Goal: Transaction & Acquisition: Purchase product/service

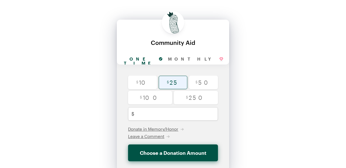
click at [174, 82] on input "radio" at bounding box center [173, 82] width 29 height 13
radio input "true"
type input "25"
checkbox input "false"
click at [164, 127] on span "Donate in Memory/Honor" at bounding box center [153, 129] width 50 height 5
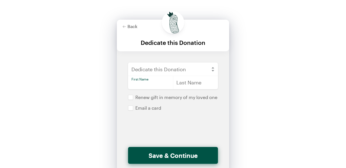
click at [149, 85] on input "text" at bounding box center [150, 82] width 45 height 13
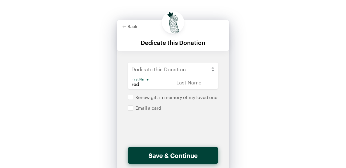
type input "red"
click at [172, 157] on button "Save & Continue" at bounding box center [173, 155] width 90 height 17
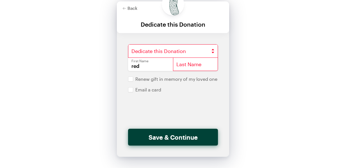
scroll to position [36, 0]
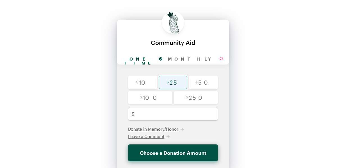
click at [177, 83] on input "radio" at bounding box center [173, 82] width 29 height 13
radio input "true"
type input "25"
checkbox input "false"
click at [168, 129] on span "Donate in Memory/Honor" at bounding box center [153, 129] width 50 height 5
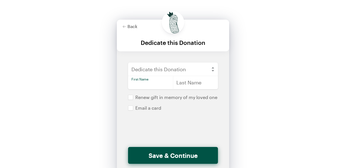
click at [153, 83] on input "text" at bounding box center [150, 82] width 45 height 13
type input "red"
click at [181, 83] on input "text" at bounding box center [195, 82] width 45 height 13
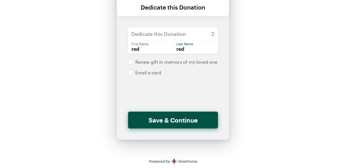
scroll to position [36, 0]
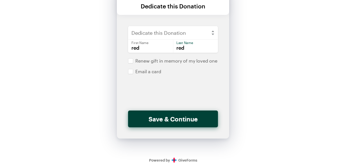
type input "red"
click at [179, 119] on button "Save & Continue" at bounding box center [173, 119] width 90 height 17
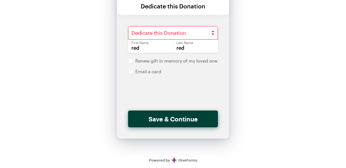
click at [179, 119] on button "Save & Continue" at bounding box center [173, 119] width 90 height 17
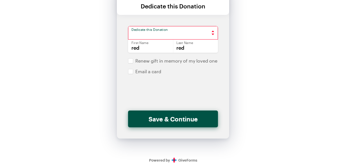
click at [176, 33] on select "In Honor of In Memory of" at bounding box center [173, 32] width 90 height 13
select select "Honor"
click at [128, 26] on select "In Honor of In Memory of" at bounding box center [173, 32] width 90 height 13
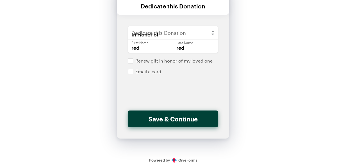
click at [173, 118] on button "Save & Continue" at bounding box center [173, 119] width 90 height 17
click at [166, 118] on button "Save & Continue" at bounding box center [173, 119] width 90 height 17
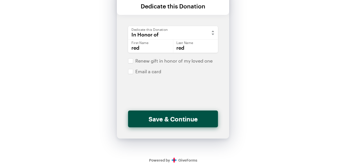
click at [176, 119] on button "Save & Continue" at bounding box center [173, 119] width 90 height 17
click at [191, 48] on input "red" at bounding box center [195, 45] width 45 height 13
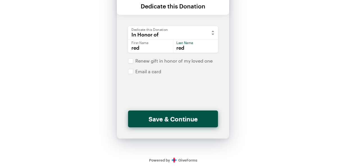
click at [191, 48] on input "red" at bounding box center [195, 45] width 45 height 13
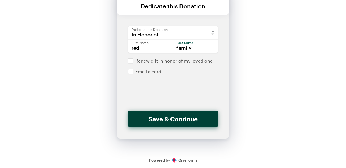
type input "family"
click at [170, 123] on button "Save & Continue" at bounding box center [173, 119] width 90 height 17
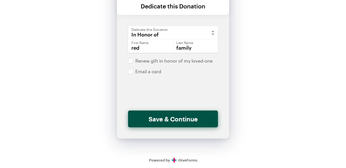
scroll to position [0, 0]
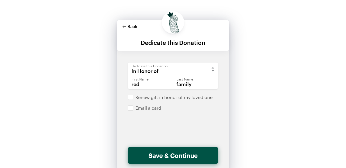
click at [130, 26] on button "Back" at bounding box center [129, 26] width 15 height 4
checkbox input "false"
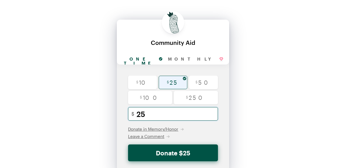
click at [154, 115] on input "25" at bounding box center [178, 113] width 85 height 13
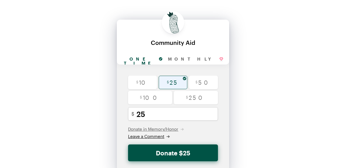
click at [159, 138] on span "Leave a Comment" at bounding box center [146, 136] width 36 height 5
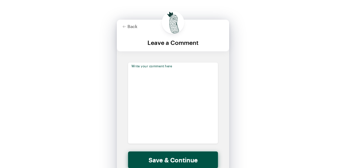
click at [156, 78] on textarea at bounding box center [173, 103] width 90 height 81
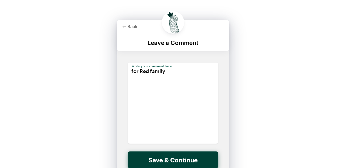
type textarea "for Red family"
click at [159, 161] on button "Save & Continue" at bounding box center [173, 160] width 90 height 17
checkbox input "false"
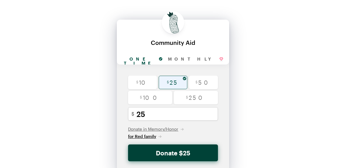
click at [170, 151] on button "Donate $25" at bounding box center [173, 153] width 90 height 17
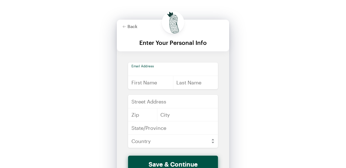
click at [171, 74] on input "email" at bounding box center [173, 69] width 90 height 13
type input "[EMAIL_ADDRESS][DOMAIN_NAME]"
type input "[PERSON_NAME]"
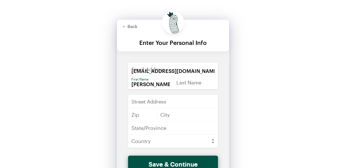
type input "[PERSON_NAME]"
type input "[STREET_ADDRESS]"
type input "70119"
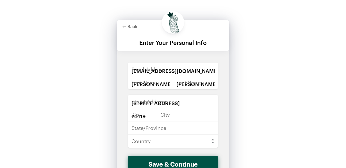
type input "[GEOGRAPHIC_DATA]"
type input "LA"
select select "US"
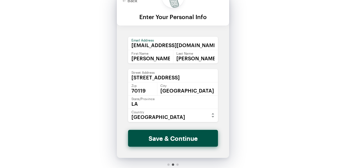
scroll to position [29, 0]
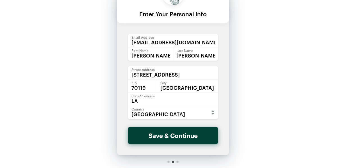
click at [177, 134] on button "Save & Continue" at bounding box center [173, 135] width 90 height 17
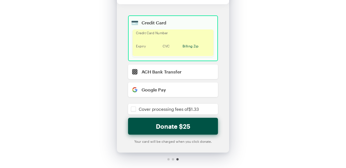
scroll to position [61, 0]
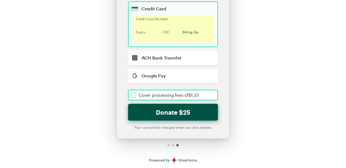
click at [176, 99] on input "checkbox" at bounding box center [173, 95] width 90 height 11
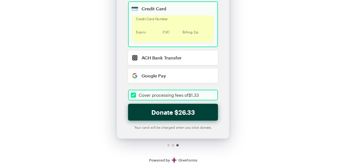
click at [176, 109] on button "Donate $26.33" at bounding box center [173, 112] width 90 height 17
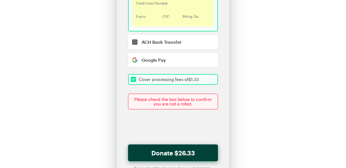
scroll to position [118, 0]
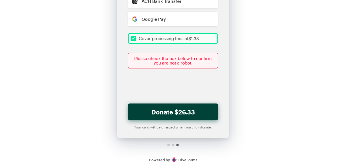
click at [186, 115] on button "Donate $26.33" at bounding box center [173, 112] width 90 height 17
checkbox input "true"
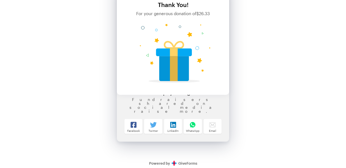
scroll to position [41, 0]
